Goal: Information Seeking & Learning: Learn about a topic

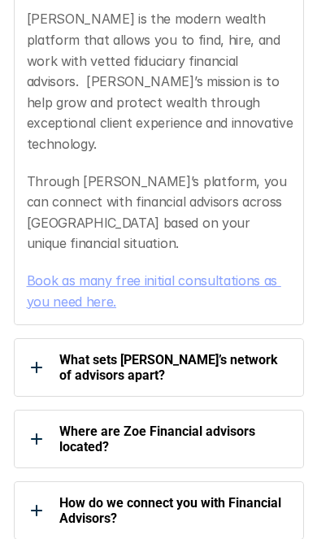
scroll to position [408, 0]
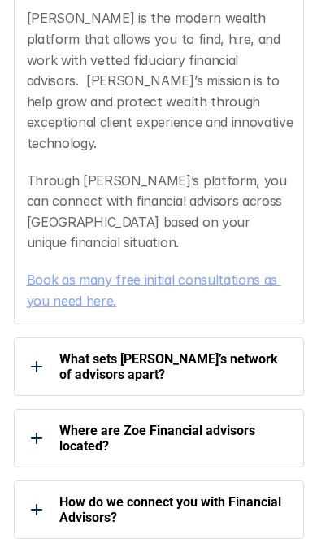
click at [25, 350] on div at bounding box center [36, 366] width 33 height 33
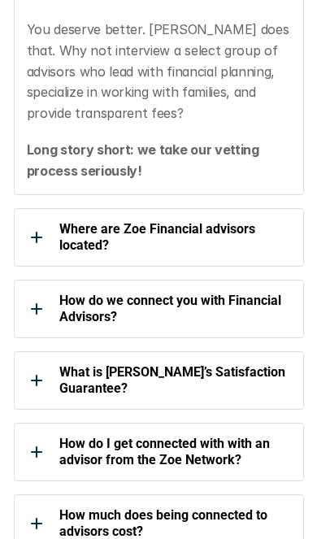
scroll to position [1374, 0]
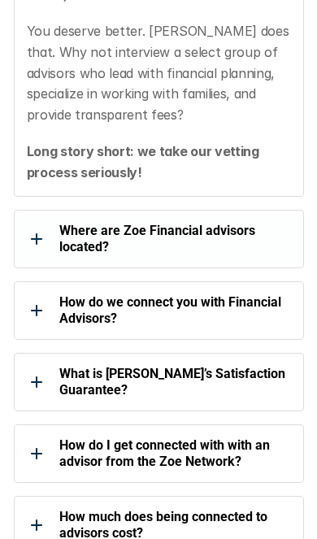
click at [28, 223] on div at bounding box center [36, 239] width 33 height 33
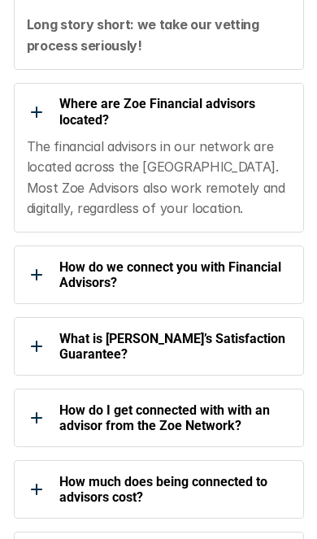
scroll to position [1493, 0]
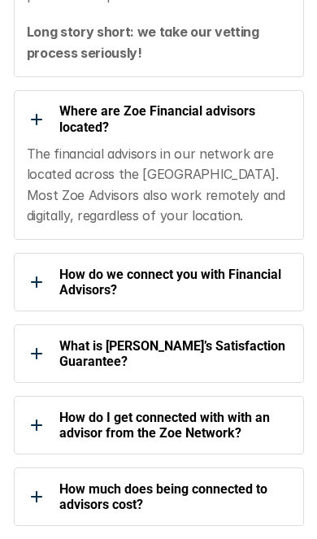
click at [31, 266] on div at bounding box center [36, 282] width 33 height 33
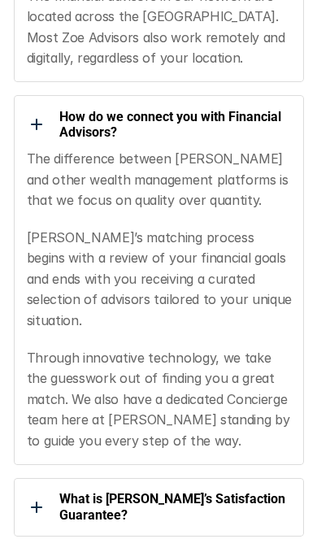
scroll to position [1651, 0]
click at [39, 506] on use at bounding box center [36, 507] width 11 height 2
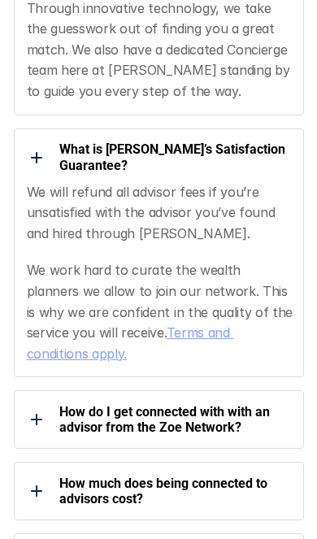
scroll to position [2001, 0]
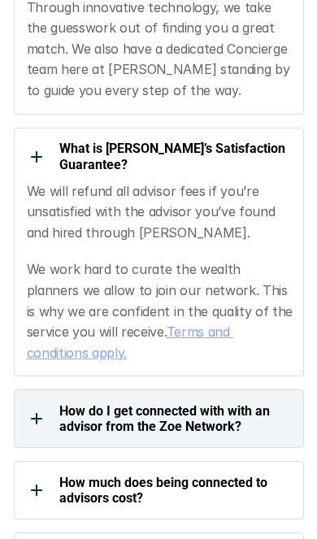
click at [30, 402] on div at bounding box center [36, 418] width 33 height 33
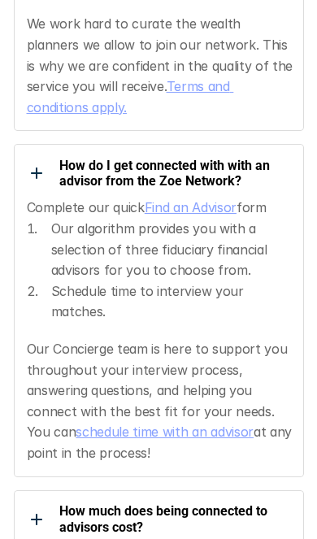
scroll to position [2246, 0]
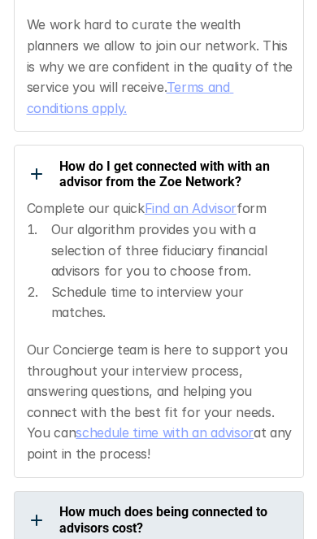
click at [36, 504] on div at bounding box center [36, 520] width 33 height 33
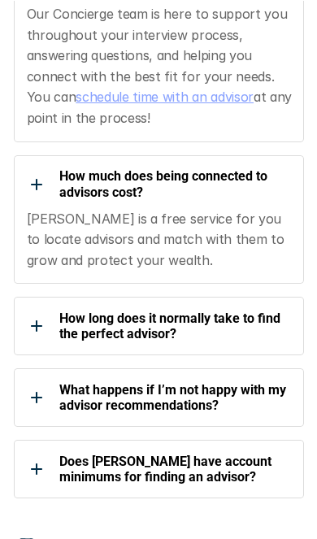
scroll to position [2582, 0]
click at [28, 310] on div at bounding box center [36, 326] width 33 height 33
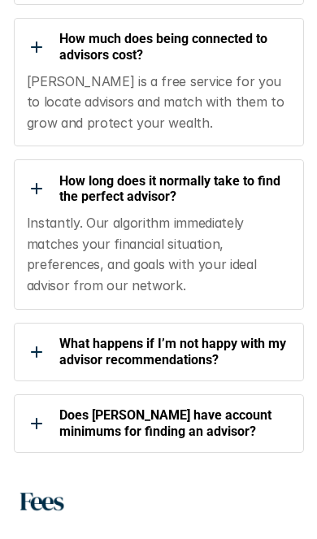
scroll to position [2720, 0]
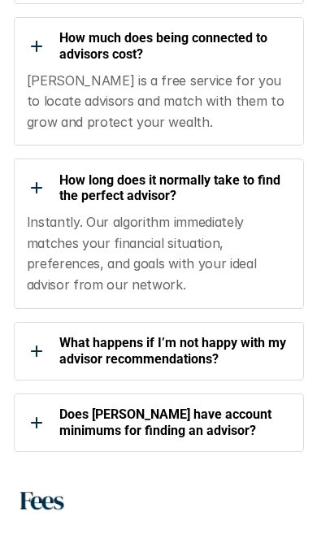
click at [33, 335] on div at bounding box center [36, 351] width 33 height 33
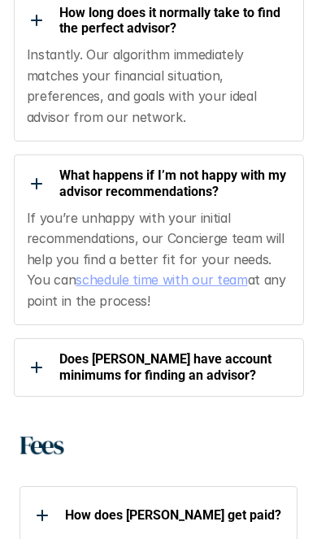
scroll to position [2889, 0]
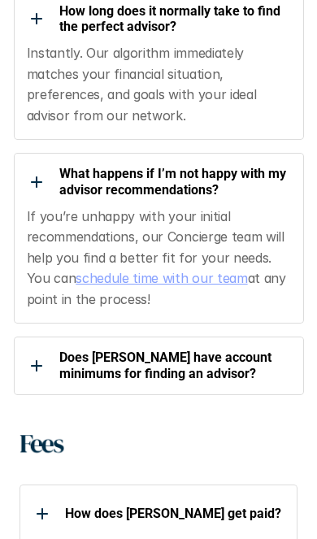
click at [25, 349] on div at bounding box center [36, 365] width 33 height 33
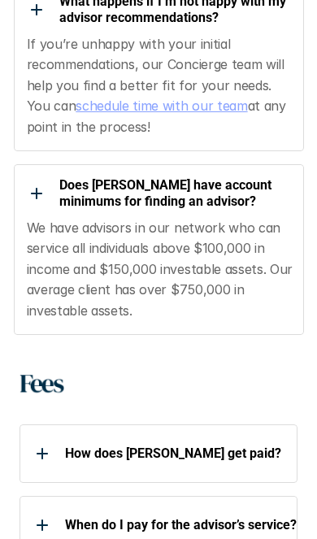
scroll to position [3063, 0]
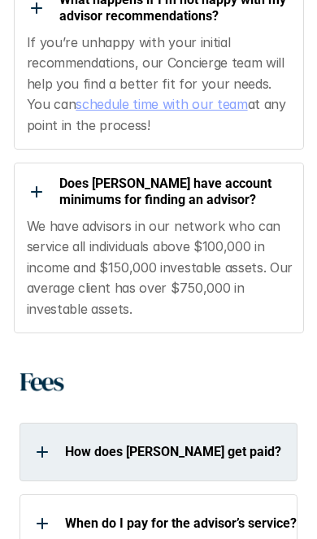
click at [24, 436] on div "How does [PERSON_NAME] get paid?" at bounding box center [159, 452] width 278 height 33
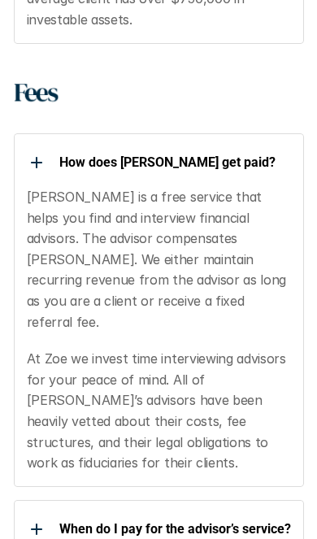
scroll to position [3352, 0]
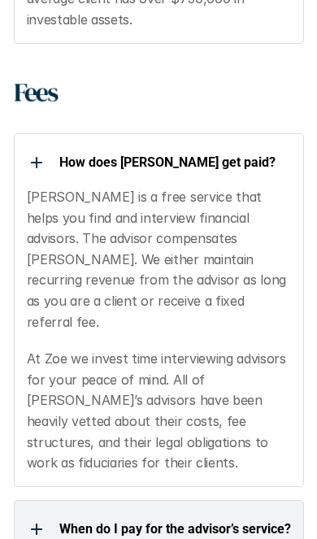
click at [35, 528] on use at bounding box center [36, 529] width 11 height 2
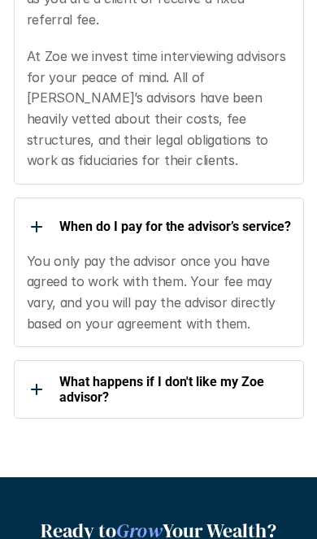
scroll to position [3650, 0]
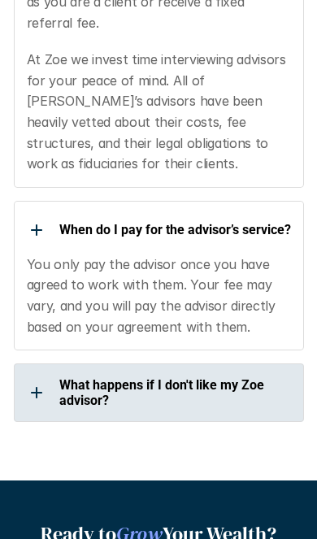
click at [36, 392] on use at bounding box center [36, 393] width 11 height 2
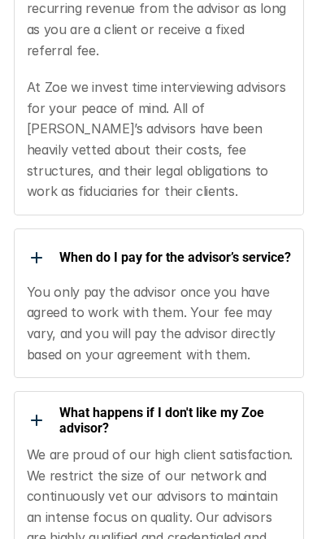
scroll to position [3620, 0]
